Goal: Navigation & Orientation: Find specific page/section

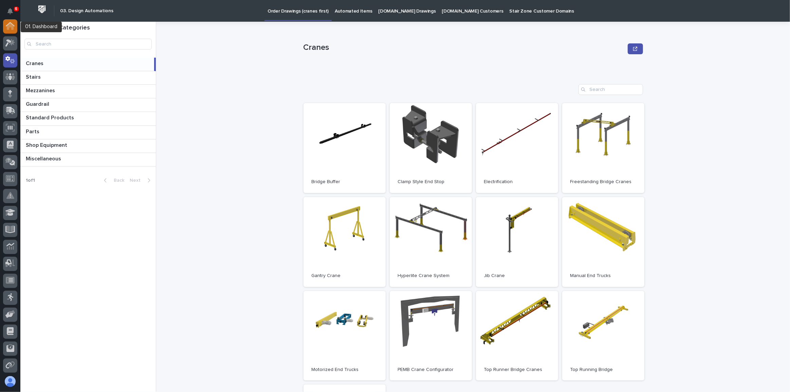
click at [11, 26] on icon at bounding box center [10, 26] width 7 height 7
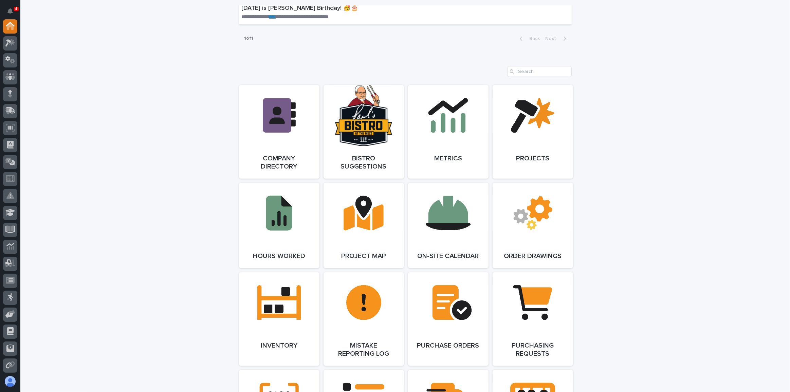
scroll to position [535, 0]
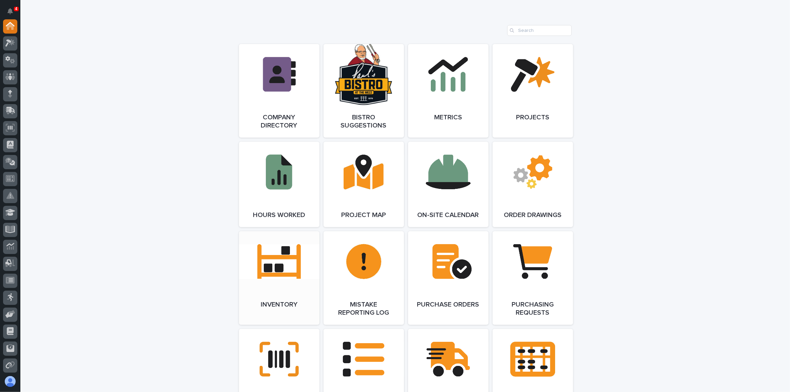
click at [273, 271] on link "Open Link" at bounding box center [279, 279] width 80 height 94
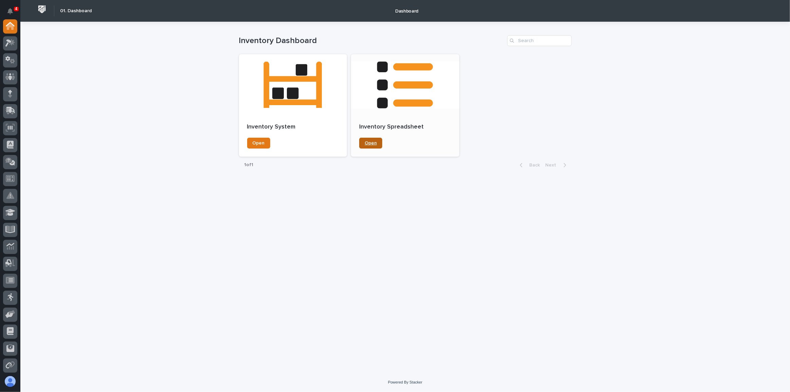
click at [376, 142] on span "Open" at bounding box center [371, 143] width 12 height 5
